Goal: Find specific page/section: Find specific page/section

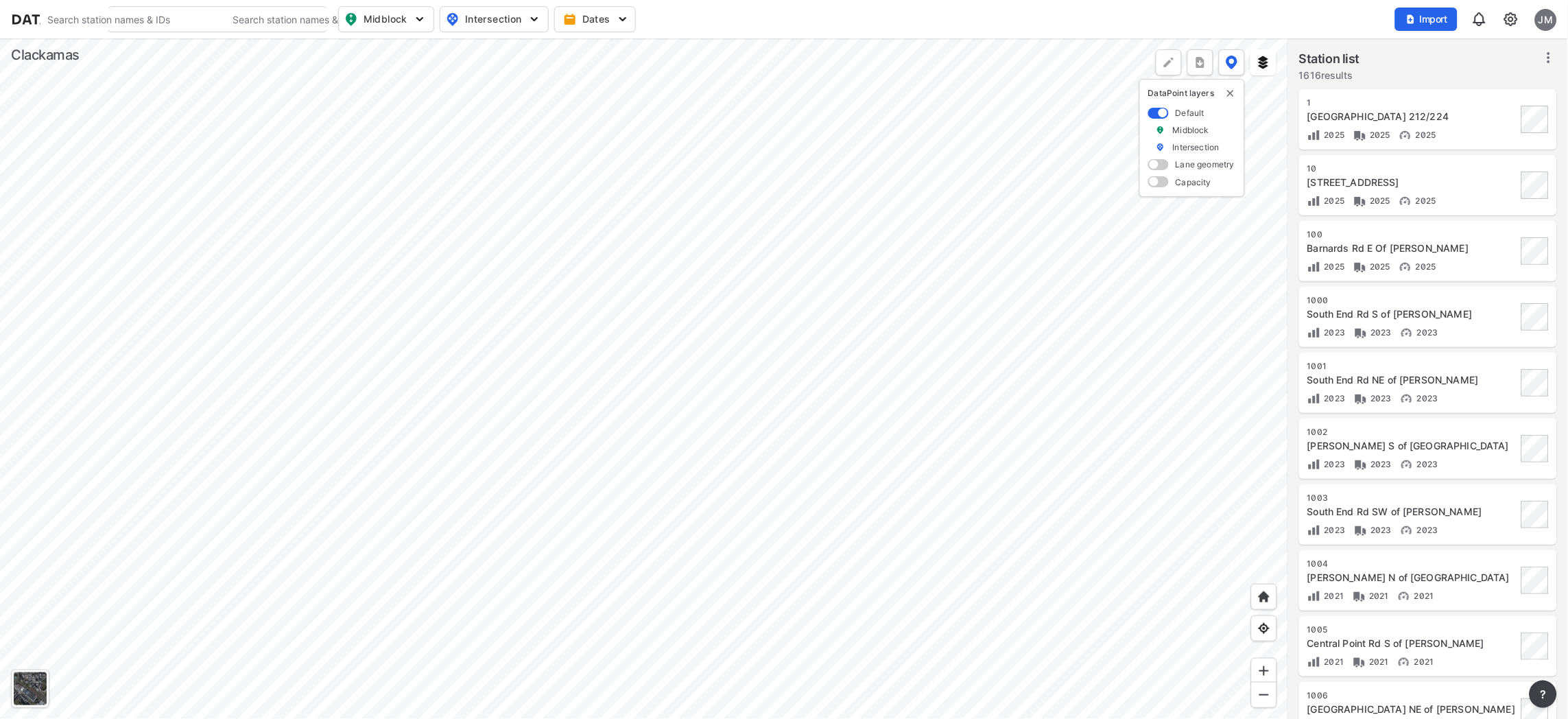
click at [579, 451] on div at bounding box center [644, 379] width 1288 height 681
click at [397, 573] on div at bounding box center [644, 379] width 1288 height 681
click at [413, 481] on div at bounding box center [644, 379] width 1288 height 681
click at [413, 491] on div at bounding box center [644, 379] width 1288 height 681
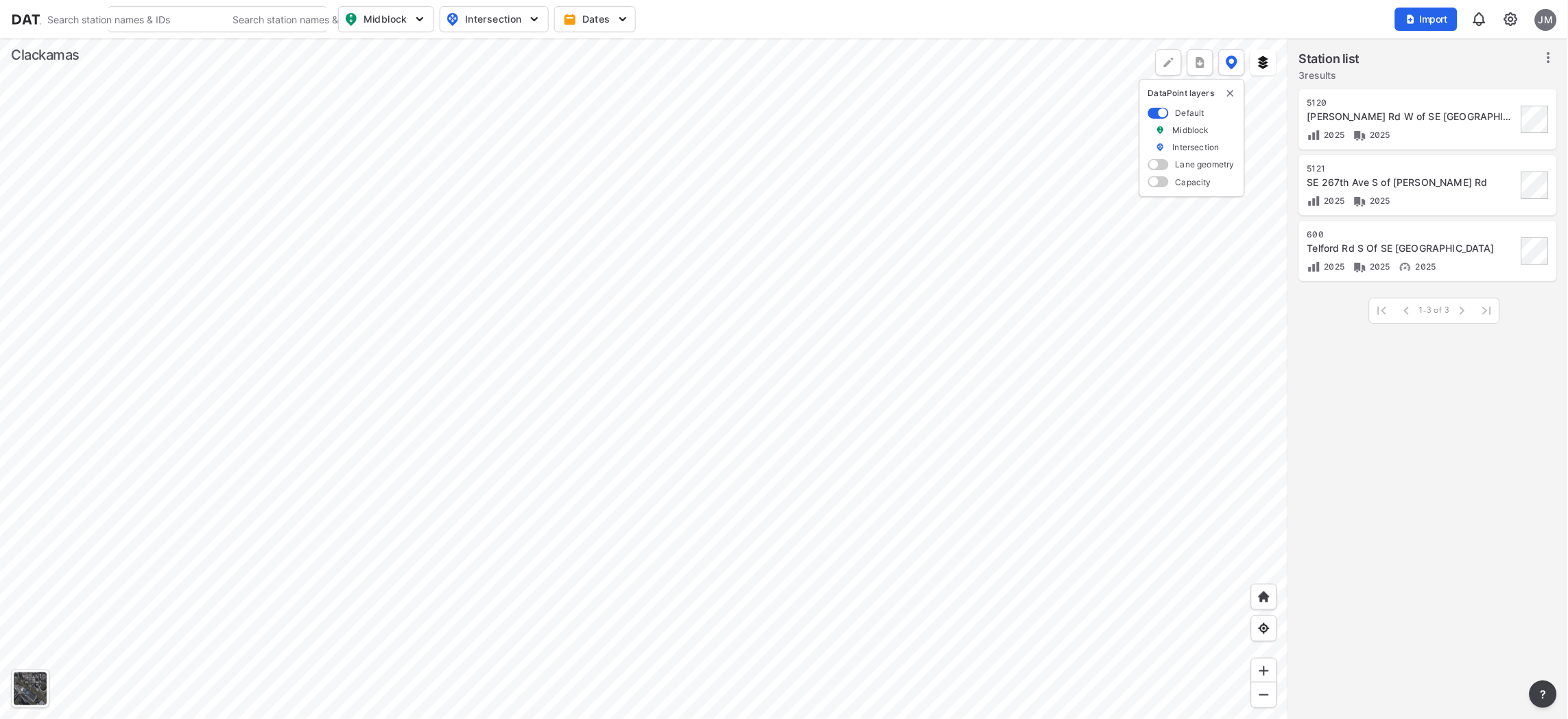
click at [388, 238] on div at bounding box center [644, 379] width 1288 height 681
click at [394, 254] on div at bounding box center [644, 379] width 1288 height 681
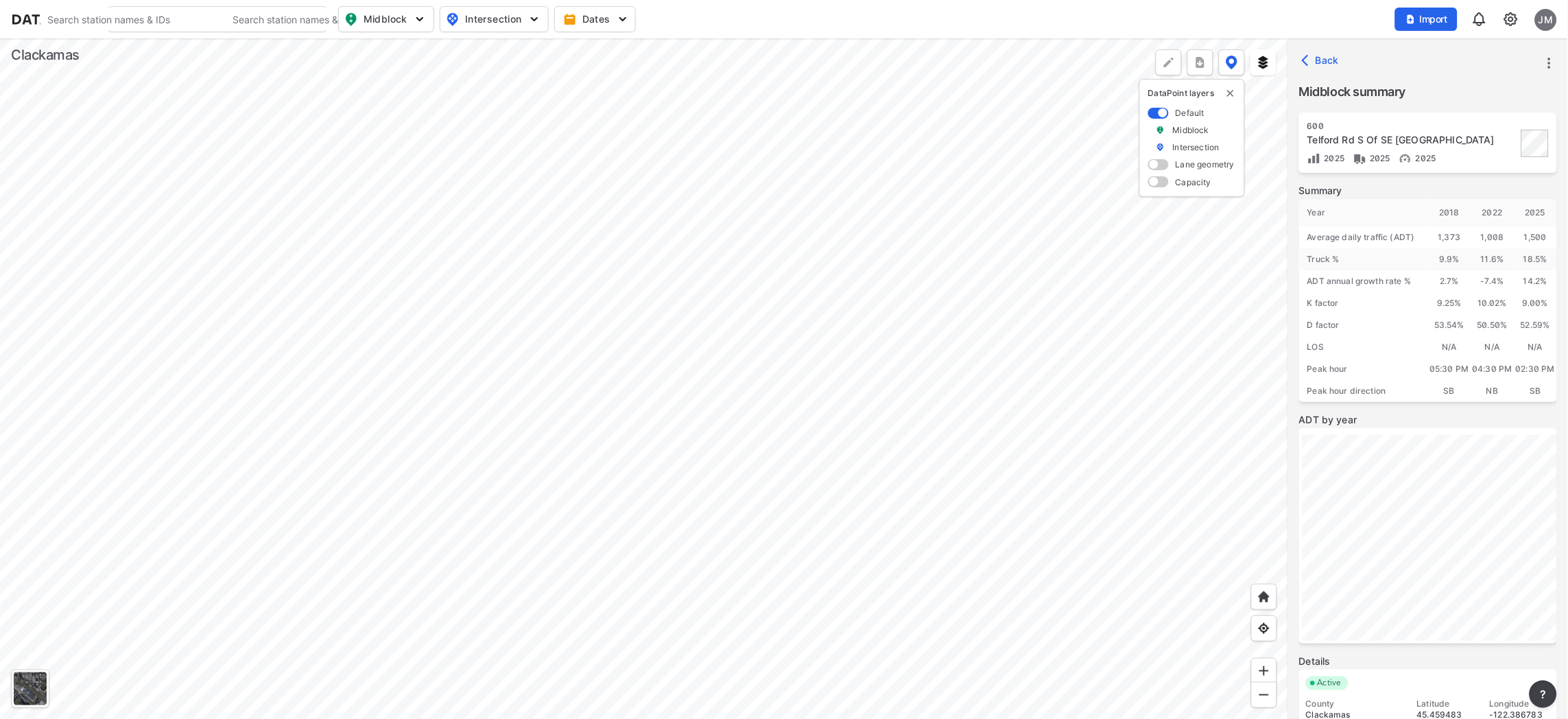
scroll to position [101, 0]
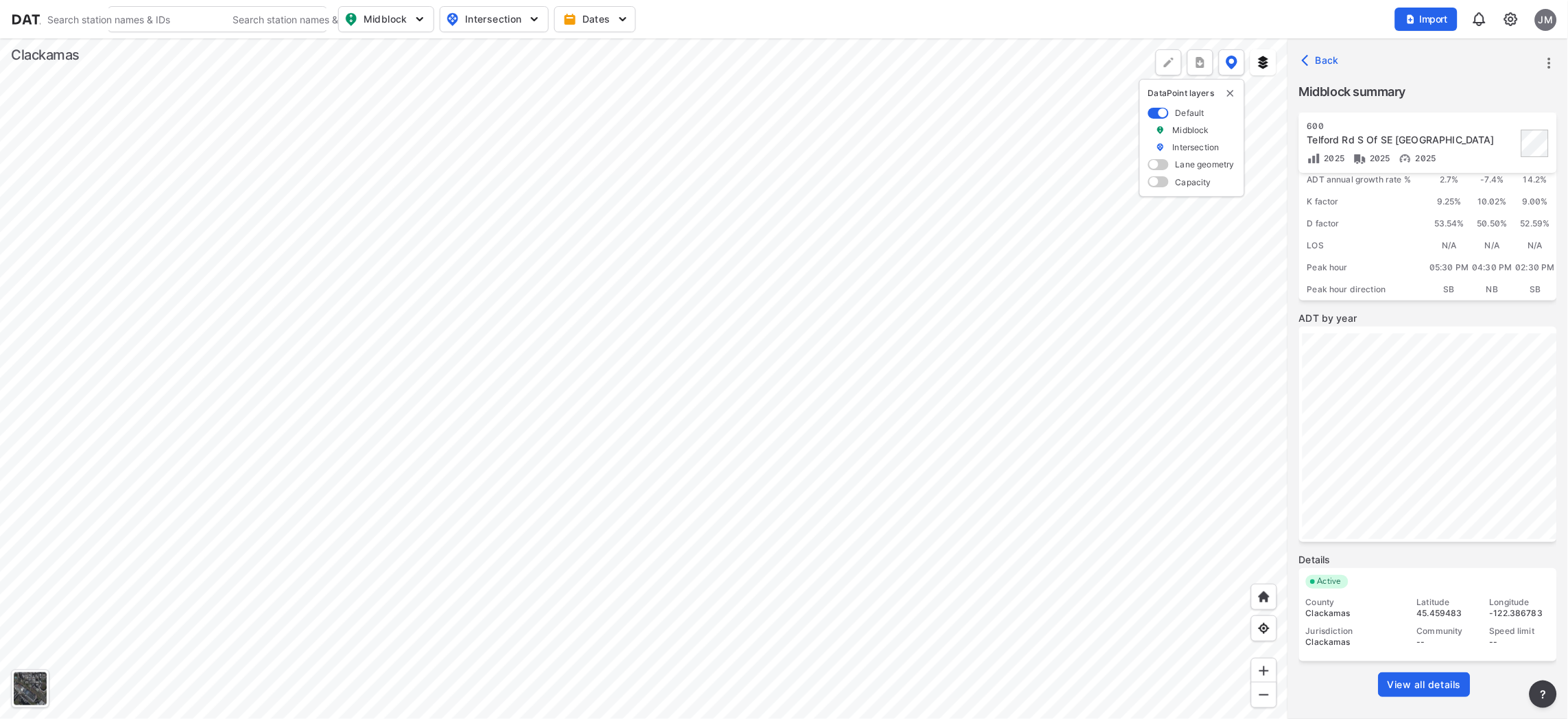
click at [1429, 673] on link "View all details" at bounding box center [1424, 685] width 92 height 25
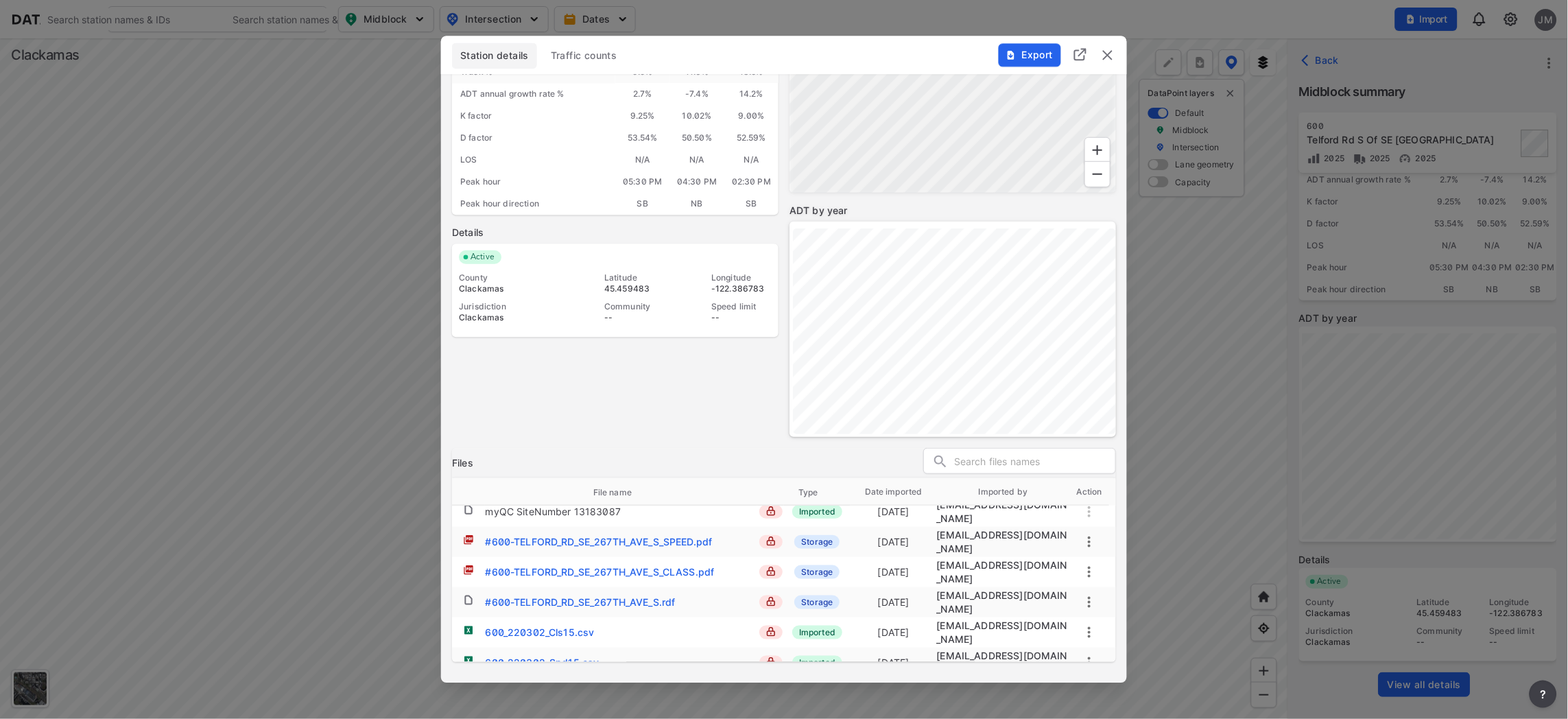
scroll to position [0, 0]
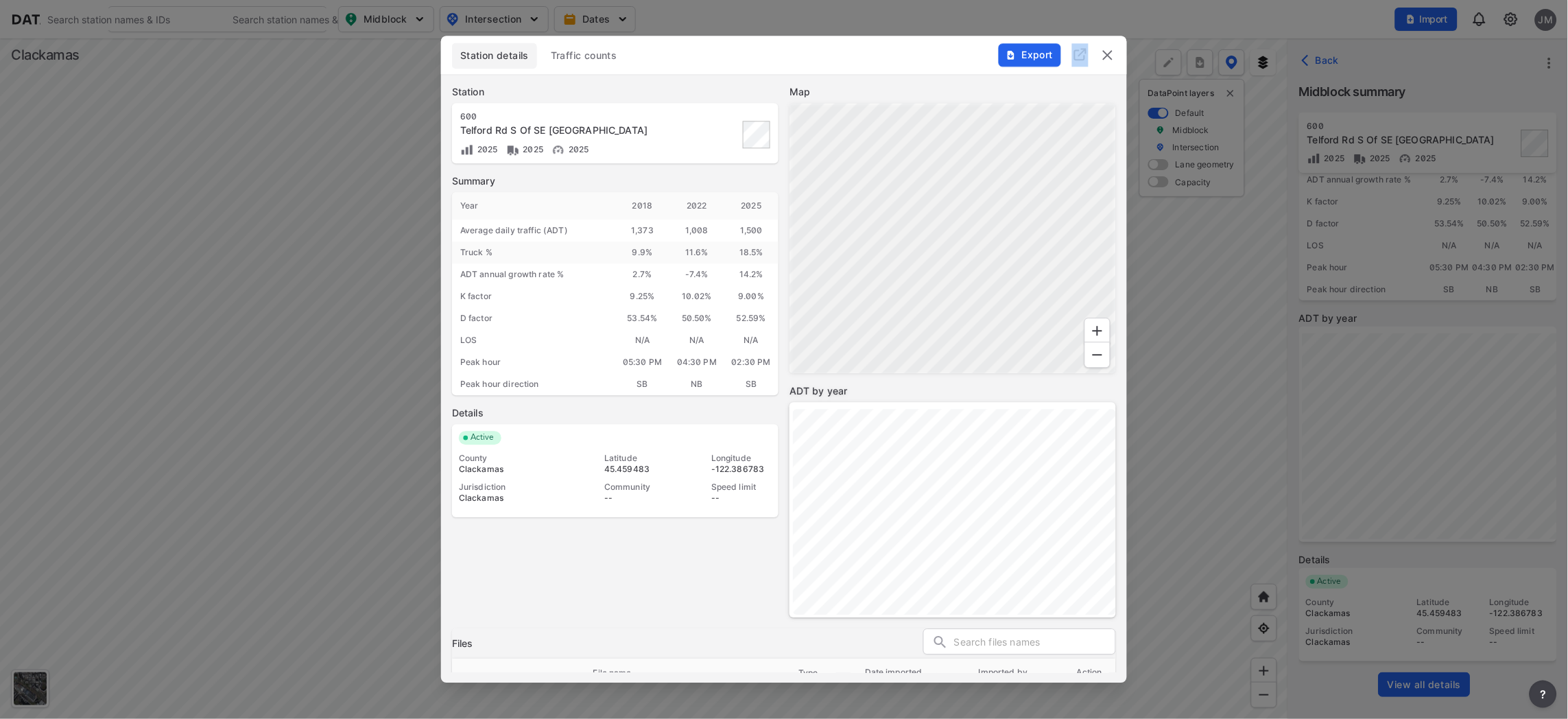
drag, startPoint x: 915, startPoint y: 17, endPoint x: 903, endPoint y: 5, distance: 17.0
click at [909, 0] on html "Search Please enter a search term. Search Please enter a search term. Midblock …" at bounding box center [784, 359] width 1568 height 719
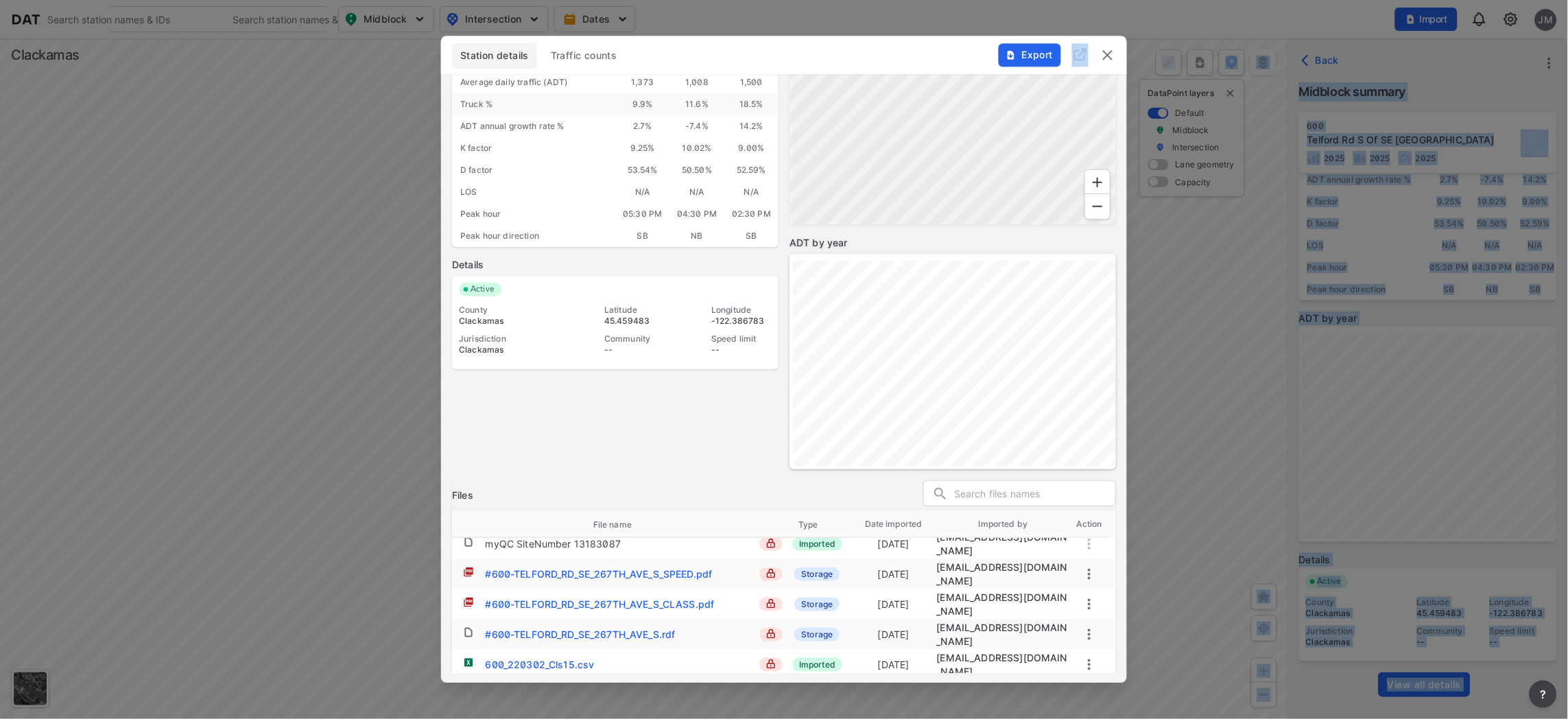
scroll to position [181, 0]
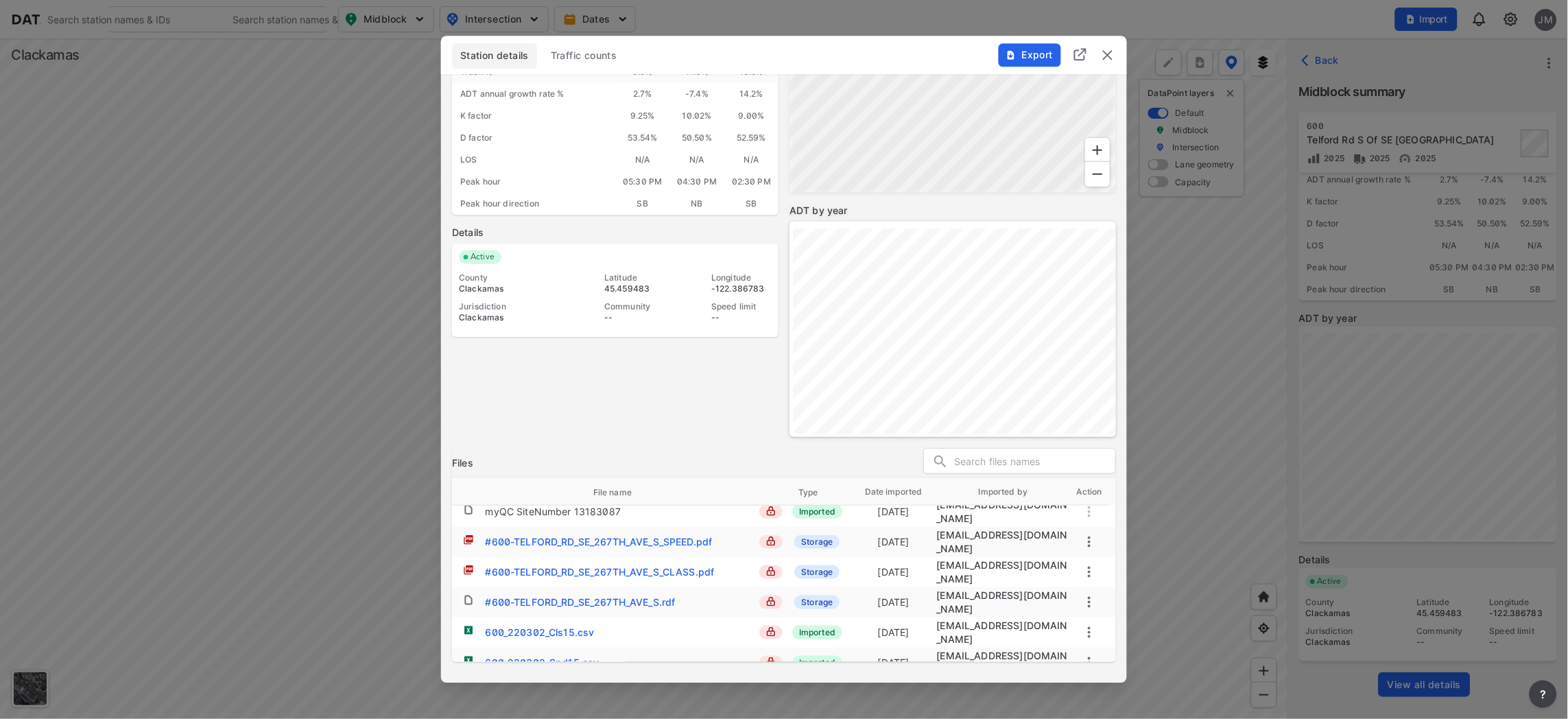
click at [1117, 59] on div "Export" at bounding box center [1058, 47] width 139 height 23
click at [1109, 49] on img "delete" at bounding box center [1108, 55] width 16 height 16
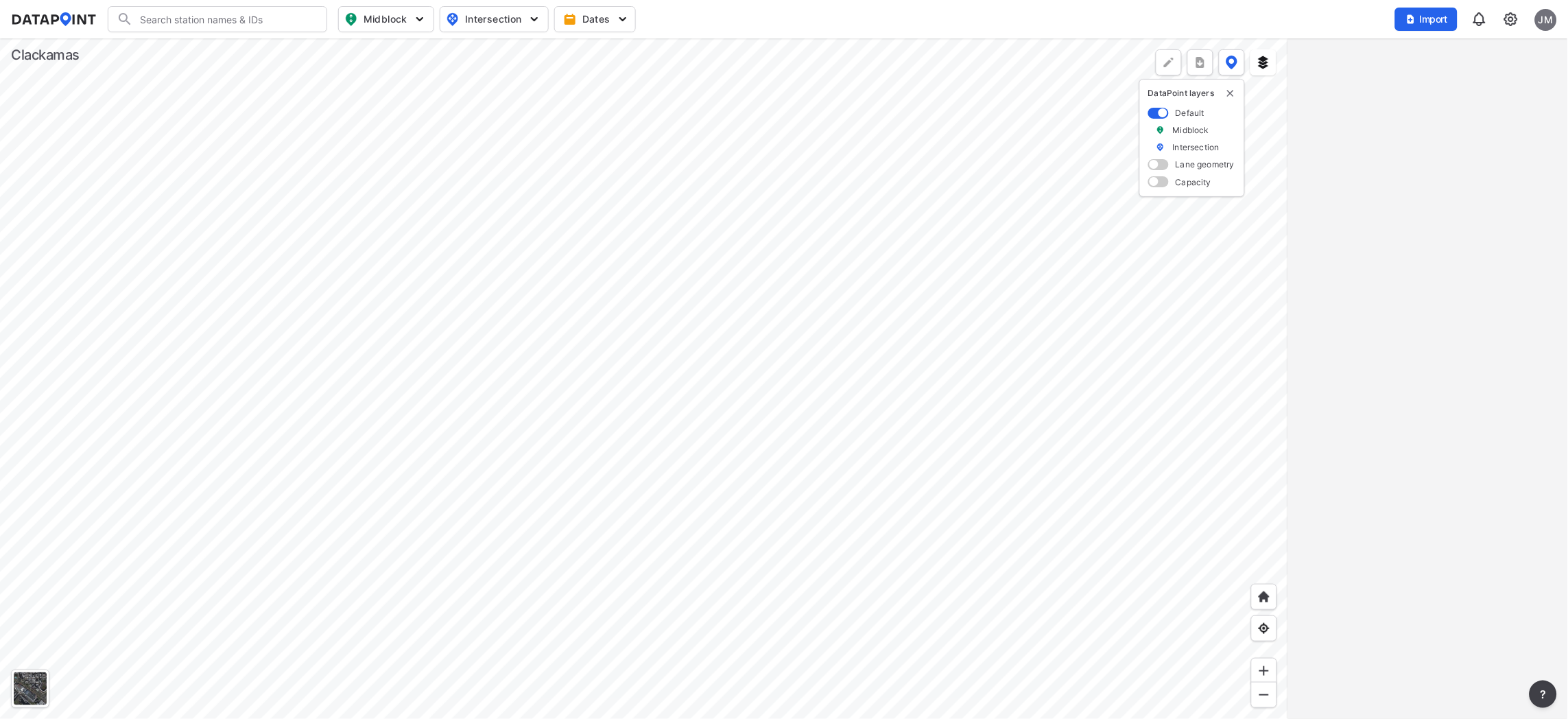
click at [744, 401] on div at bounding box center [644, 379] width 1288 height 681
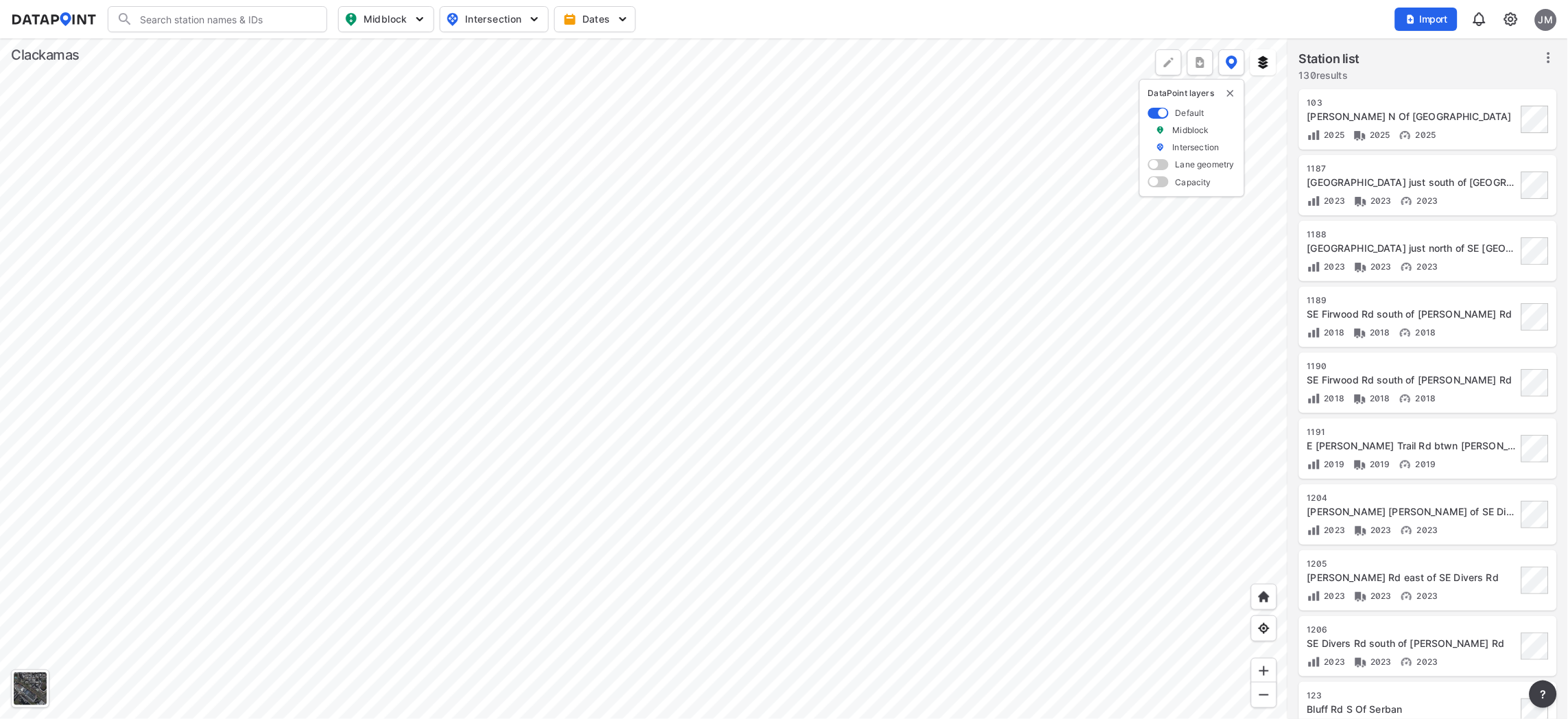
click at [1288, 496] on div at bounding box center [644, 379] width 1288 height 681
click at [729, 566] on div at bounding box center [644, 379] width 1288 height 681
click at [692, 331] on div at bounding box center [644, 379] width 1288 height 681
click at [683, 325] on div at bounding box center [644, 379] width 1288 height 681
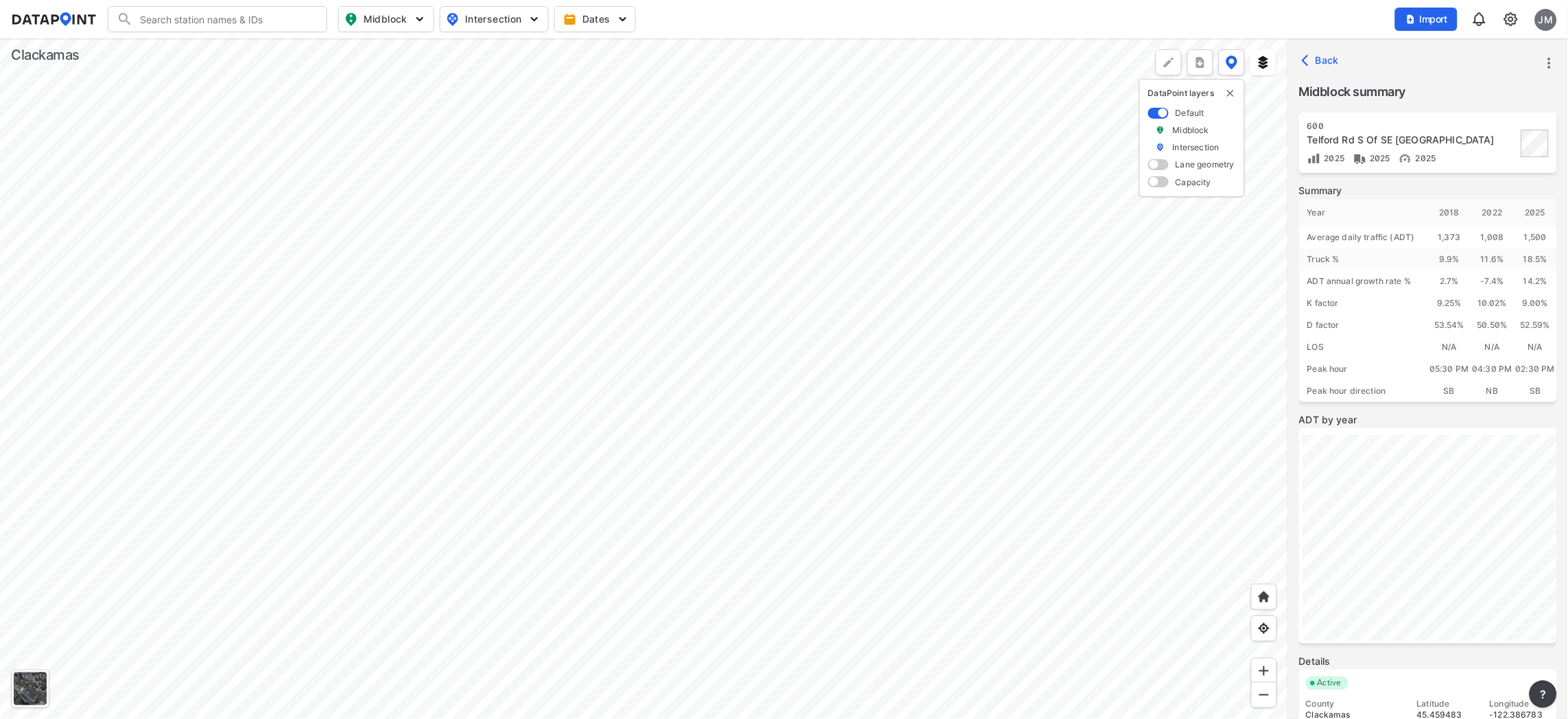
scroll to position [101, 0]
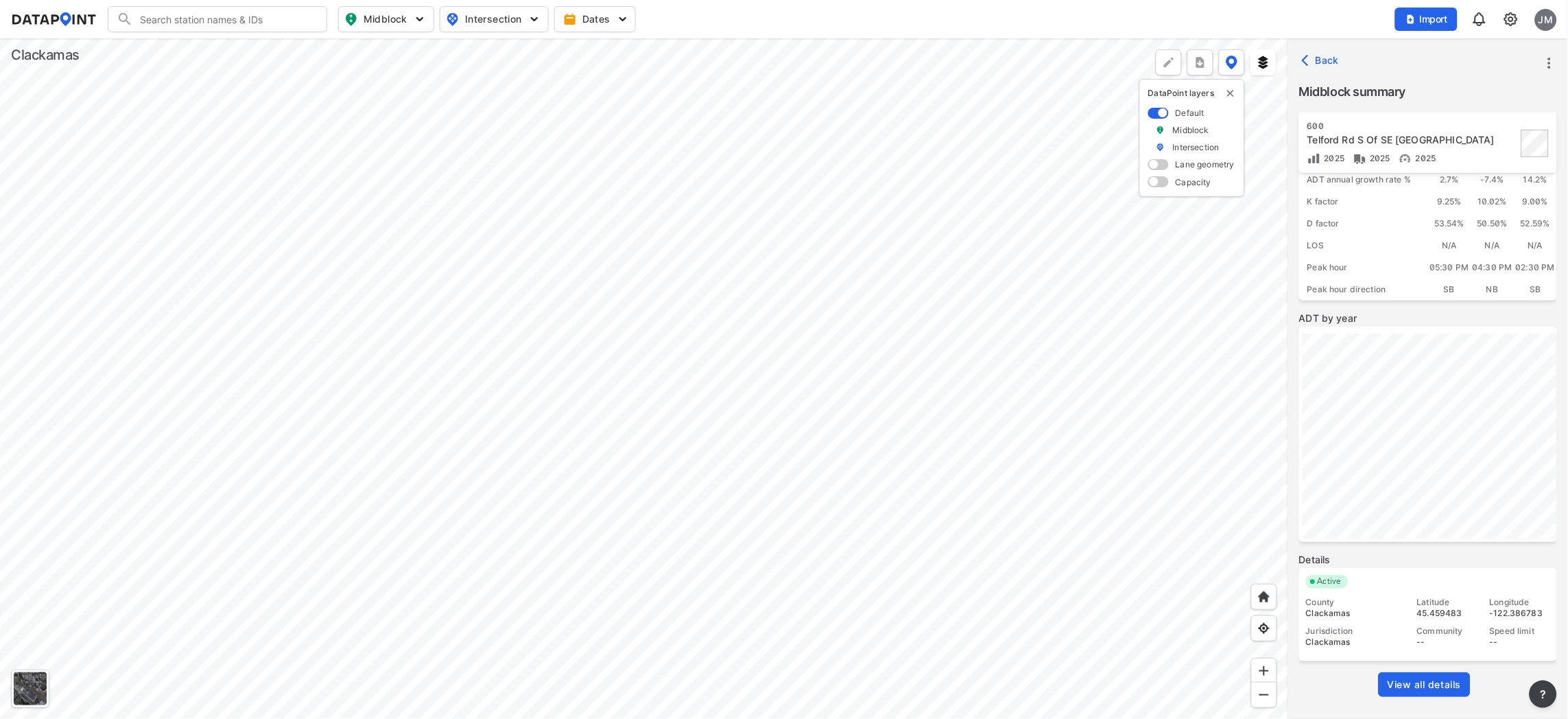
click at [1428, 682] on span "View all details" at bounding box center [1424, 685] width 74 height 13
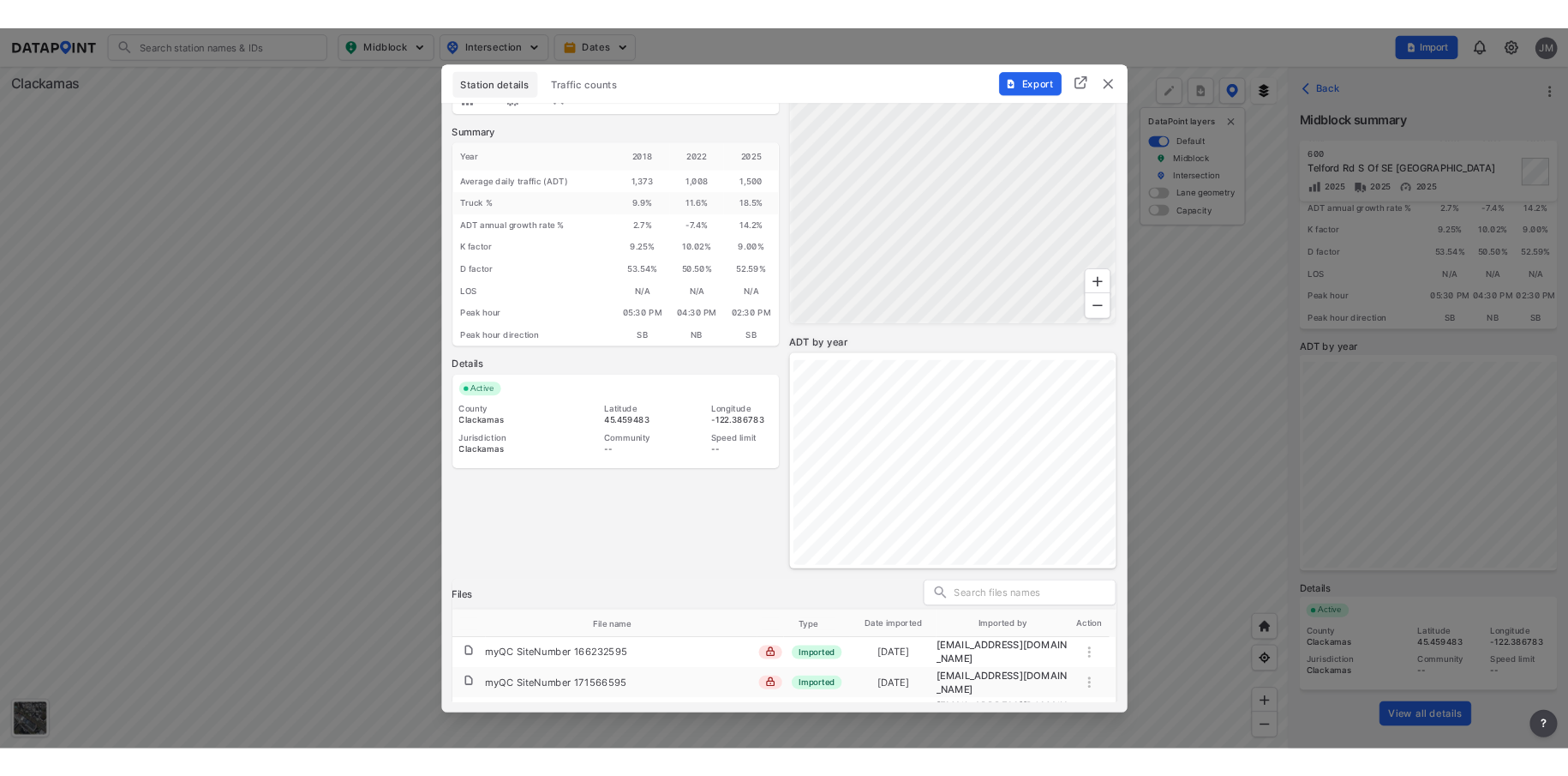
scroll to position [97, 0]
